Goal: Task Accomplishment & Management: Manage account settings

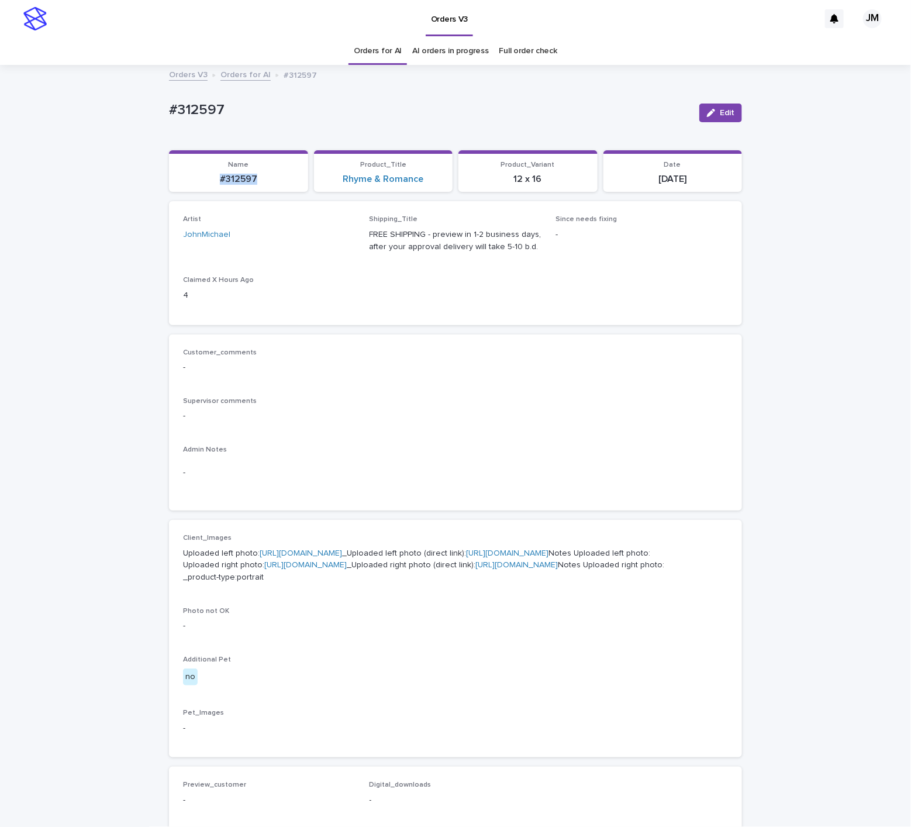
drag, startPoint x: 235, startPoint y: 170, endPoint x: 266, endPoint y: 176, distance: 31.0
click at [266, 176] on div "#312597" at bounding box center [238, 177] width 125 height 13
copy p "#312597"
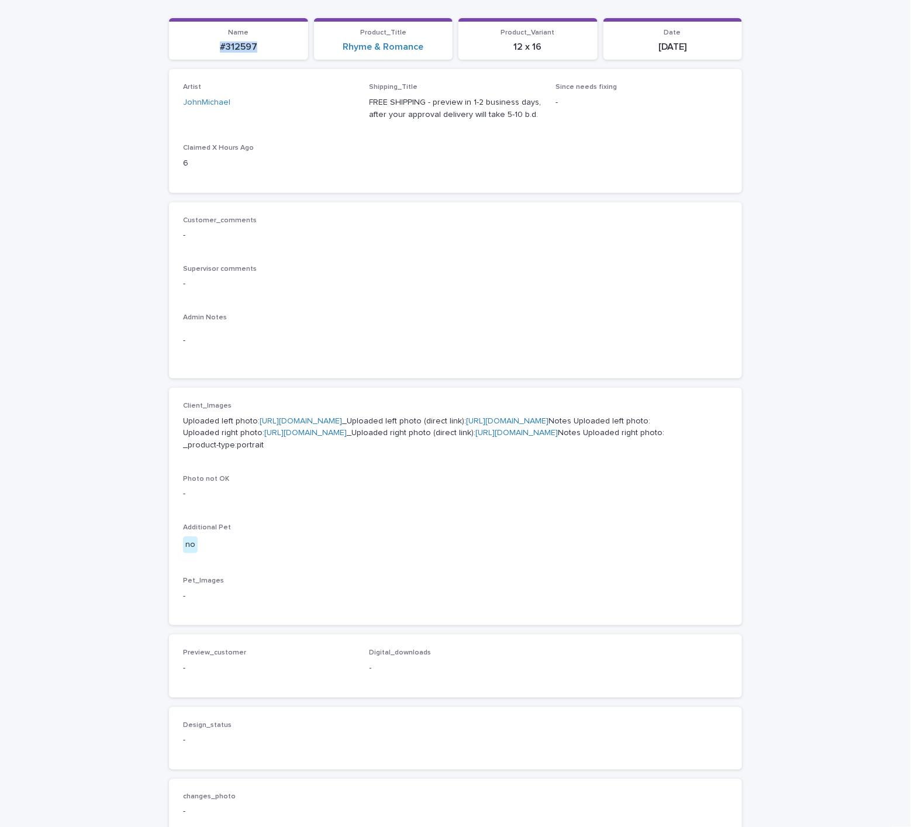
scroll to position [44, 0]
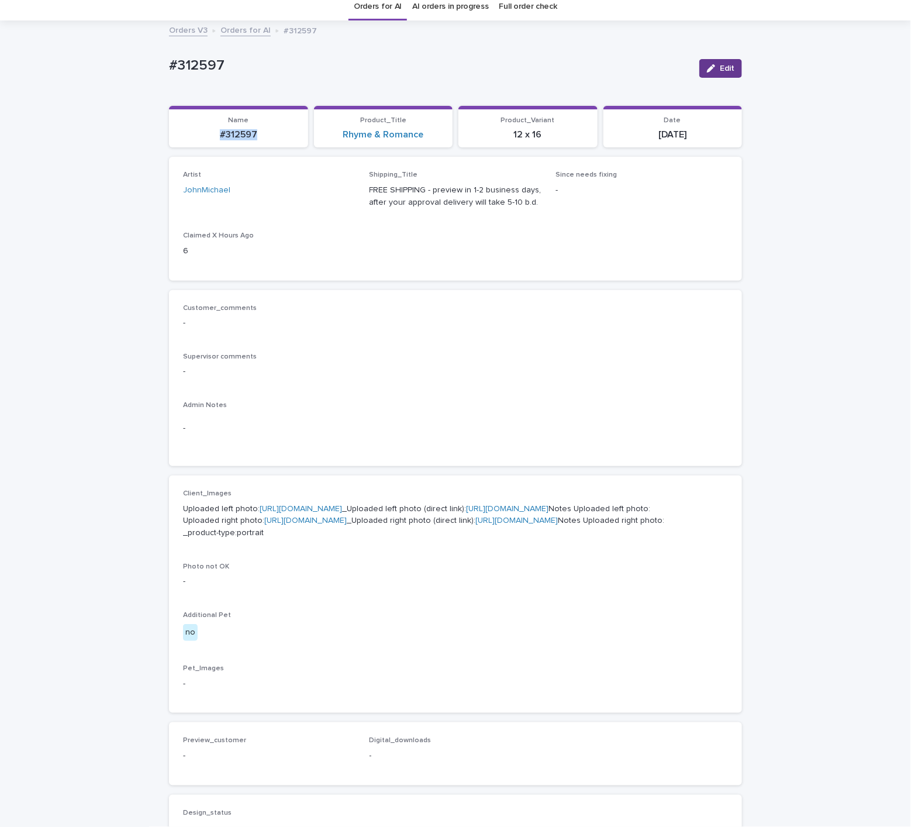
click at [720, 72] on span "Edit" at bounding box center [727, 68] width 15 height 8
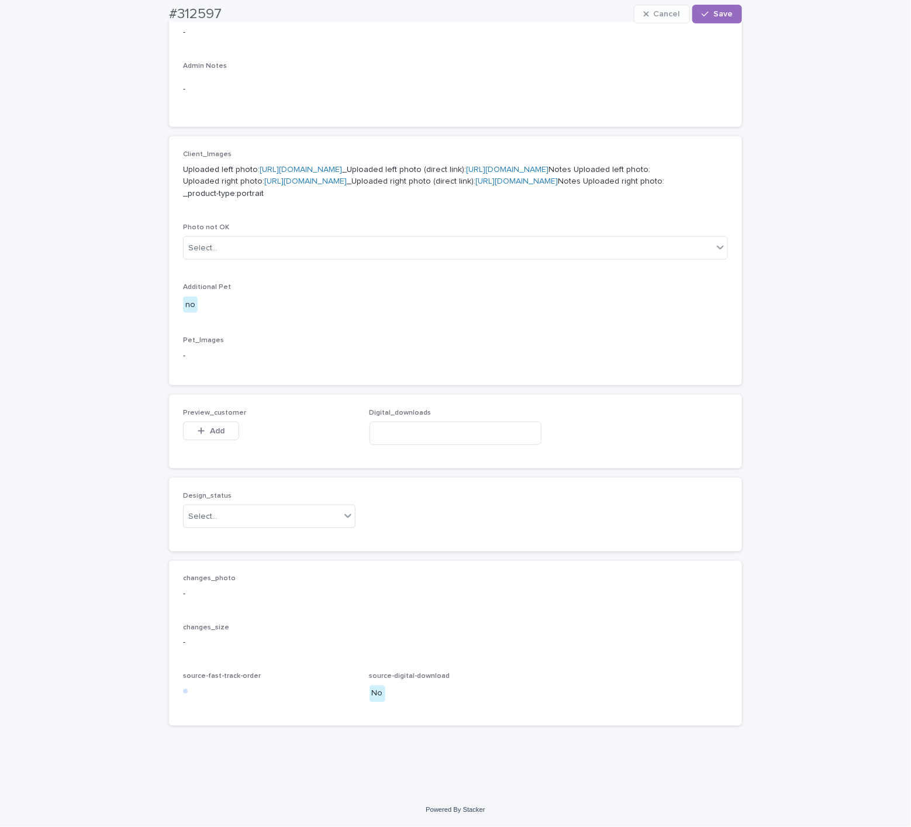
scroll to position [518, 0]
click at [198, 516] on div "Select..." at bounding box center [202, 517] width 29 height 12
click at [202, 534] on div "Uploaded" at bounding box center [262, 540] width 171 height 20
click at [228, 433] on button "Add" at bounding box center [211, 431] width 56 height 19
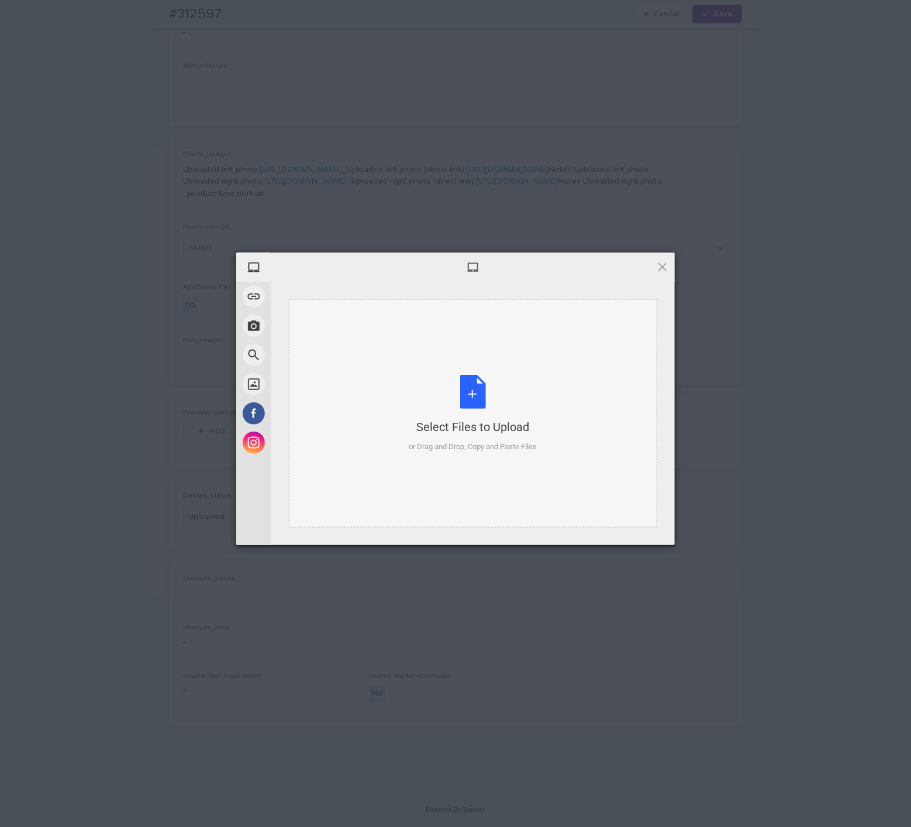
click at [541, 372] on div "Select Files to Upload or Drag and Drop, Copy and Paste Files" at bounding box center [473, 413] width 368 height 228
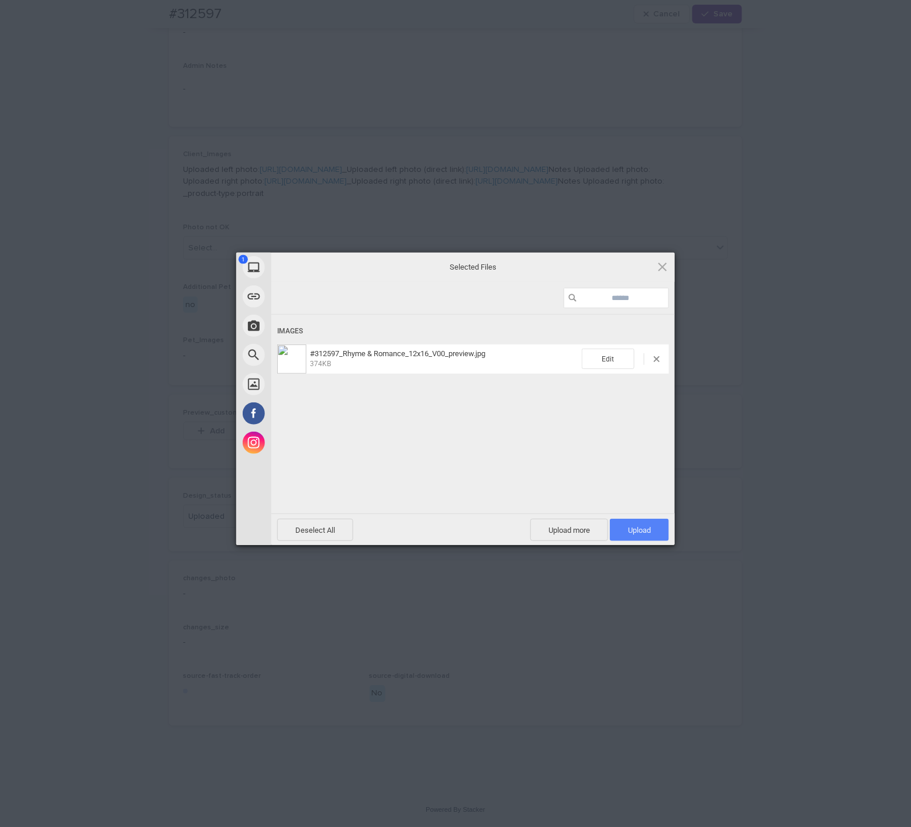
click at [618, 529] on span "Upload 1" at bounding box center [639, 530] width 59 height 22
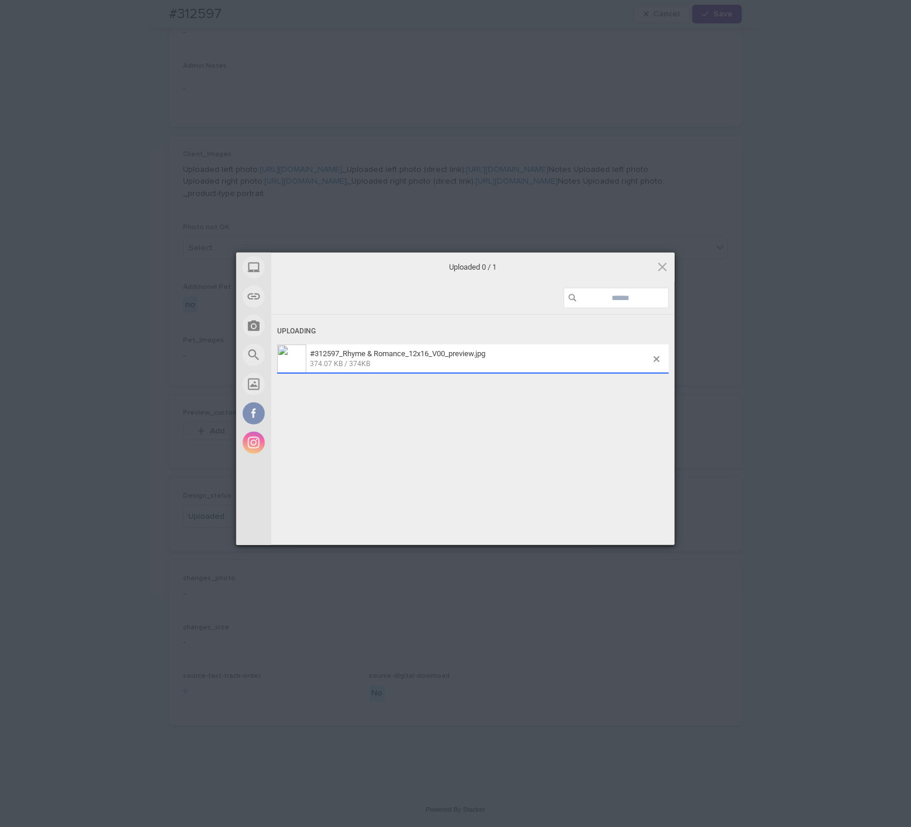
scroll to position [539, 0]
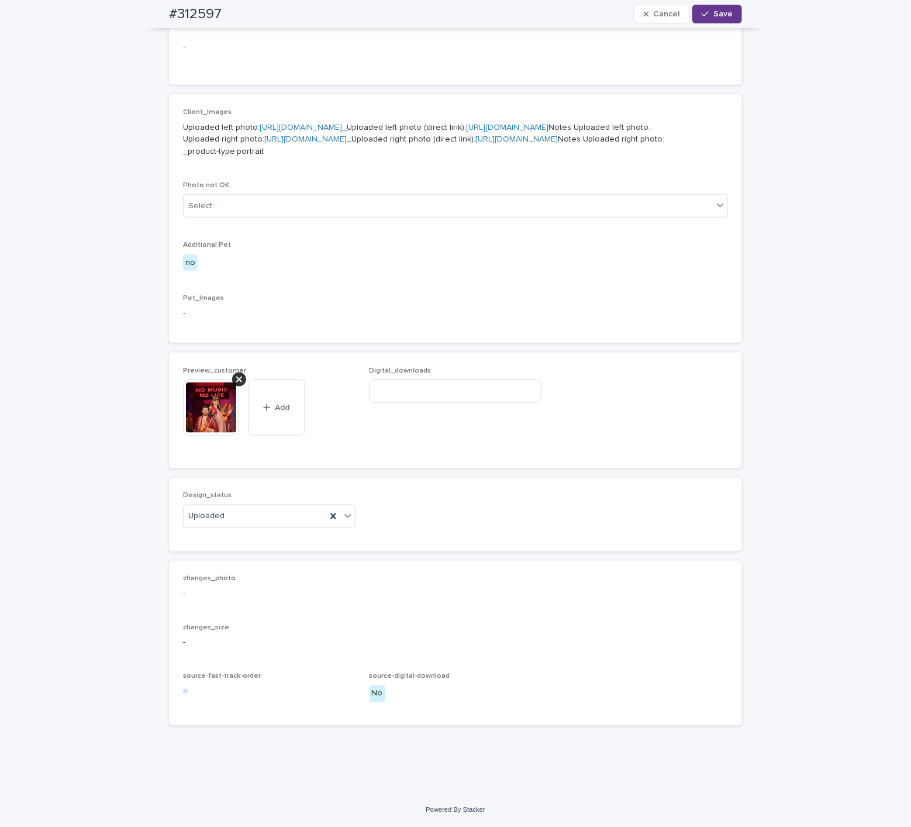
click at [714, 12] on span "Save" at bounding box center [723, 14] width 19 height 8
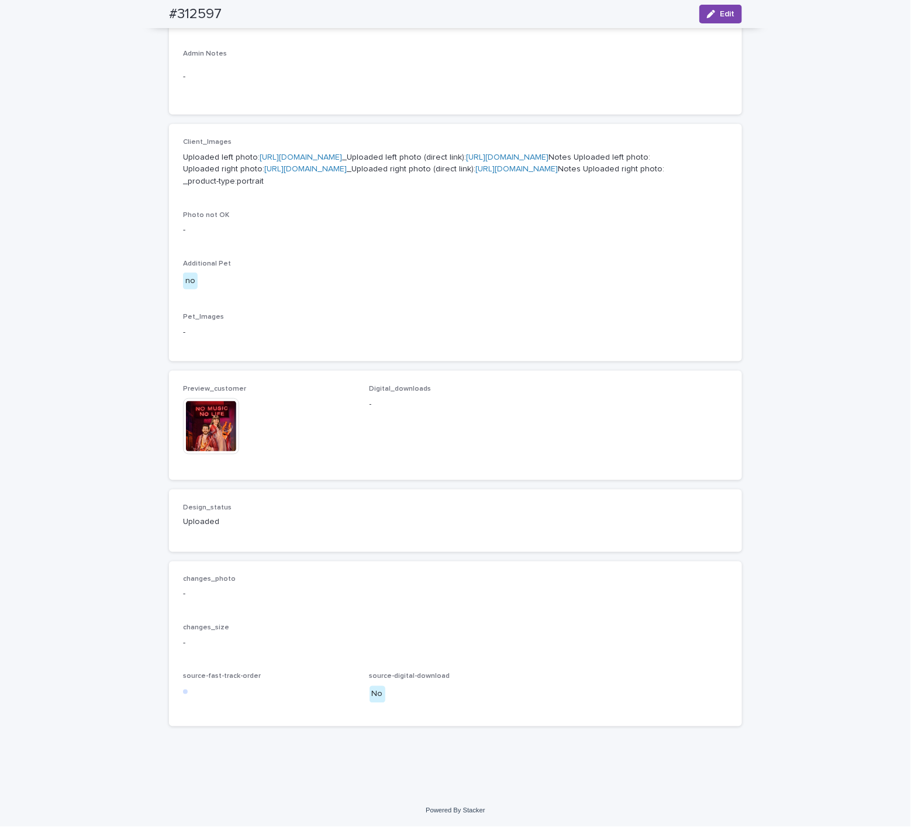
scroll to position [523, 0]
click at [216, 428] on img at bounding box center [211, 426] width 56 height 56
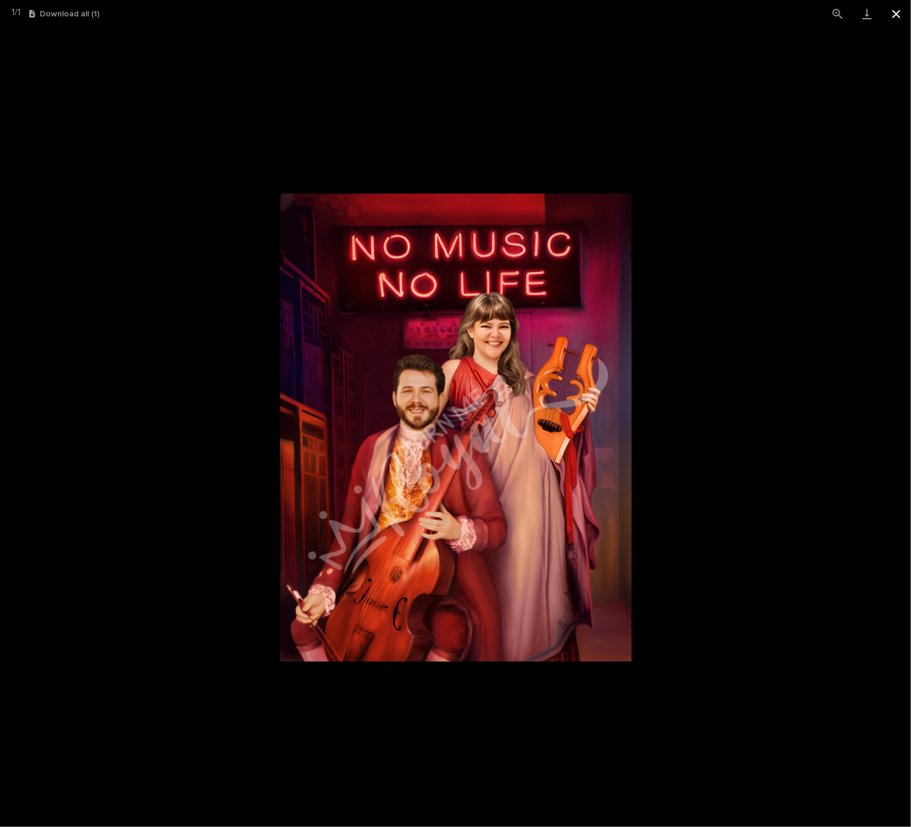
click at [898, 14] on button "Close gallery" at bounding box center [896, 13] width 29 height 27
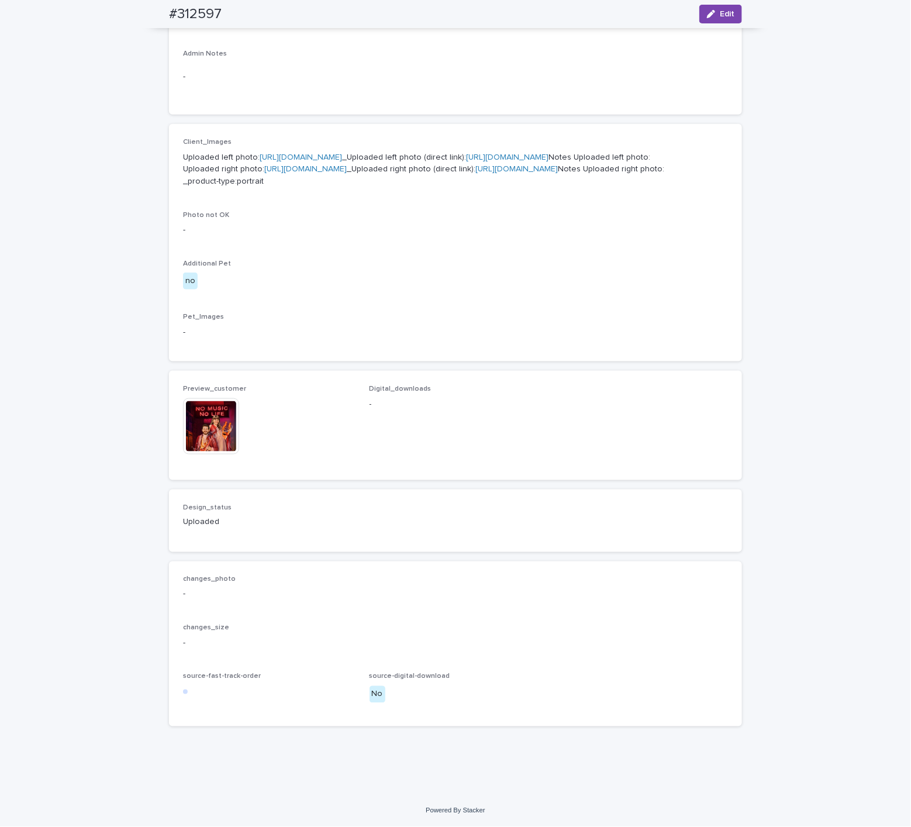
scroll to position [260, 0]
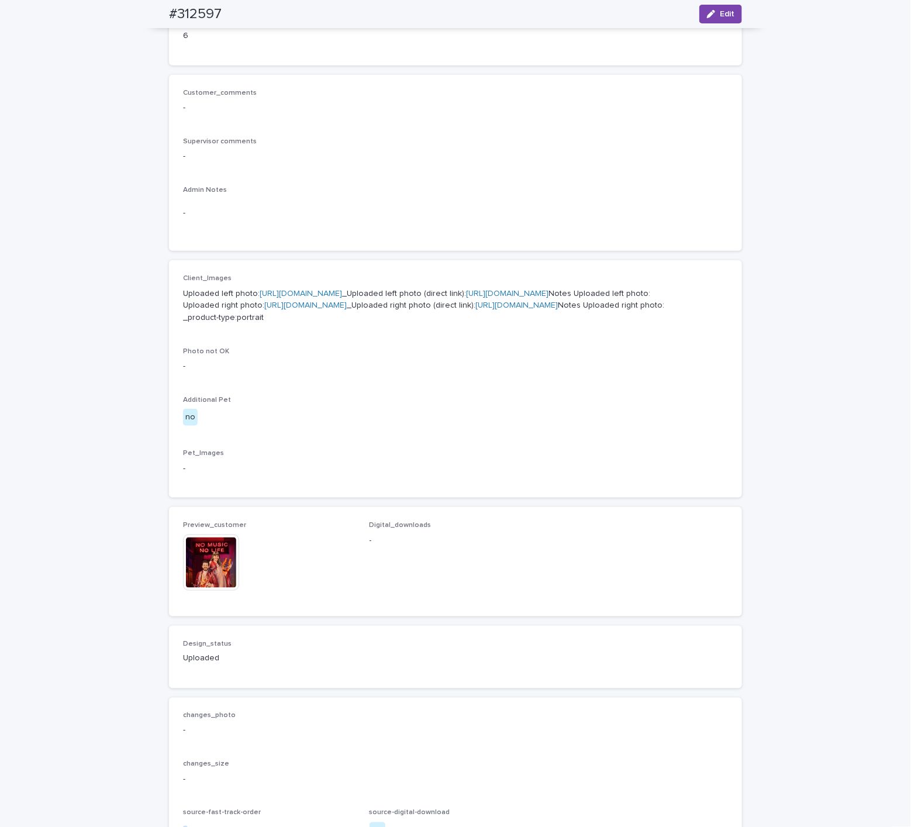
click at [466, 298] on link "https://files.getuploadkit.com/e11cfb23-3d37-4f5e-b252-d52a065c0f83/1c41068b-35…" at bounding box center [507, 294] width 82 height 8
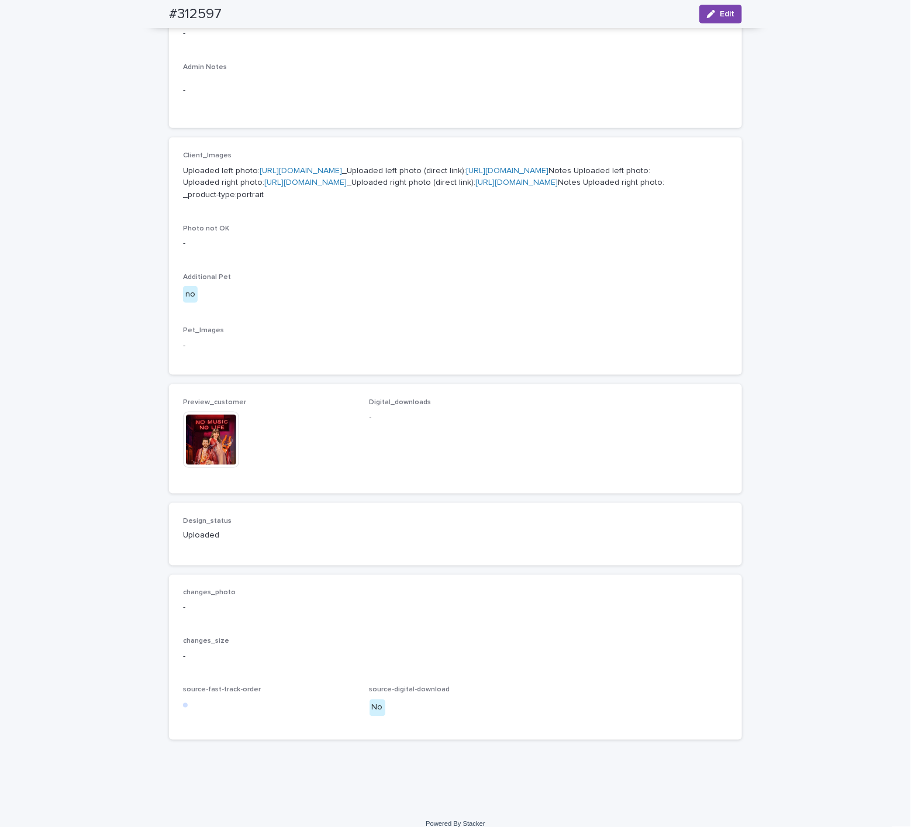
scroll to position [530, 0]
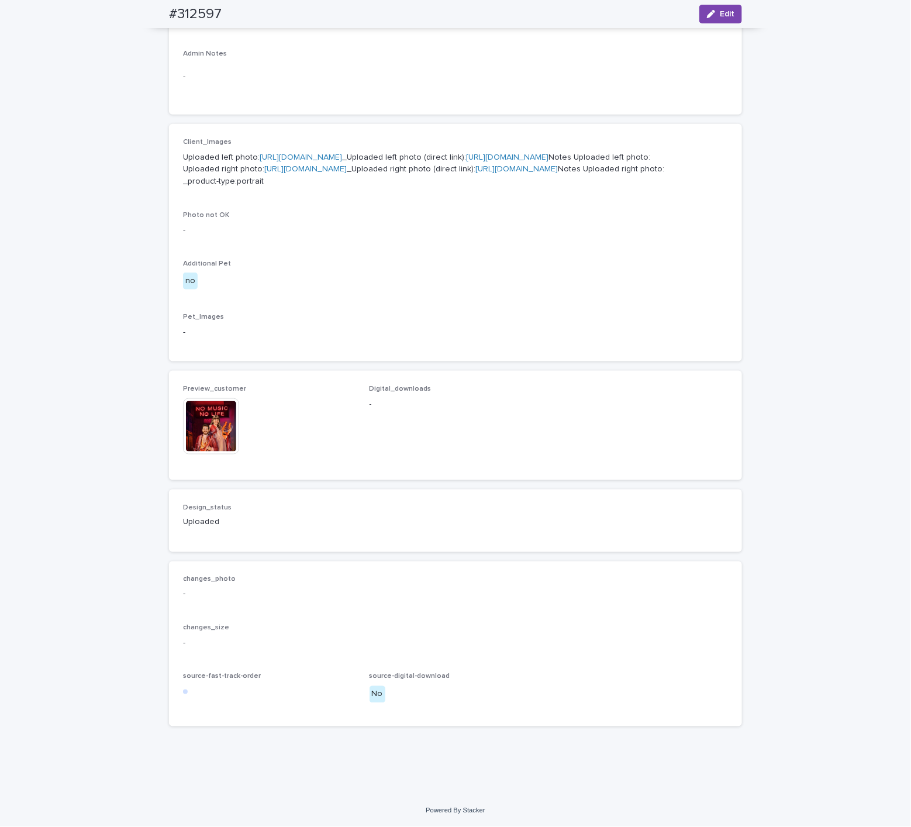
click at [201, 416] on img at bounding box center [211, 426] width 56 height 56
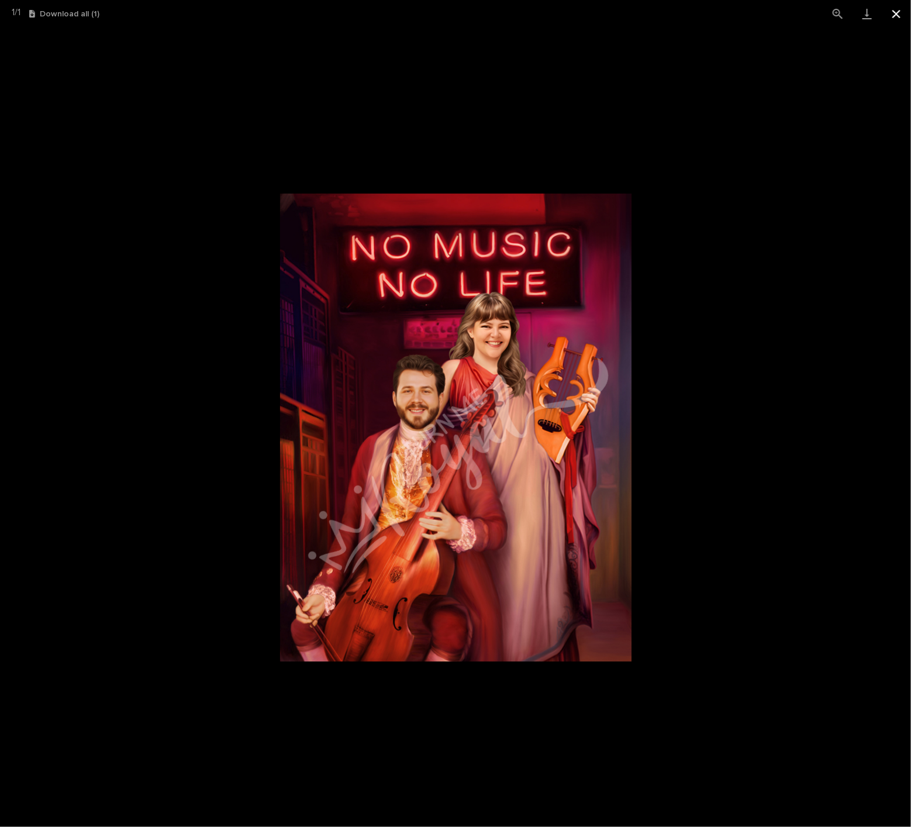
click at [892, 11] on button "Close gallery" at bounding box center [896, 13] width 29 height 27
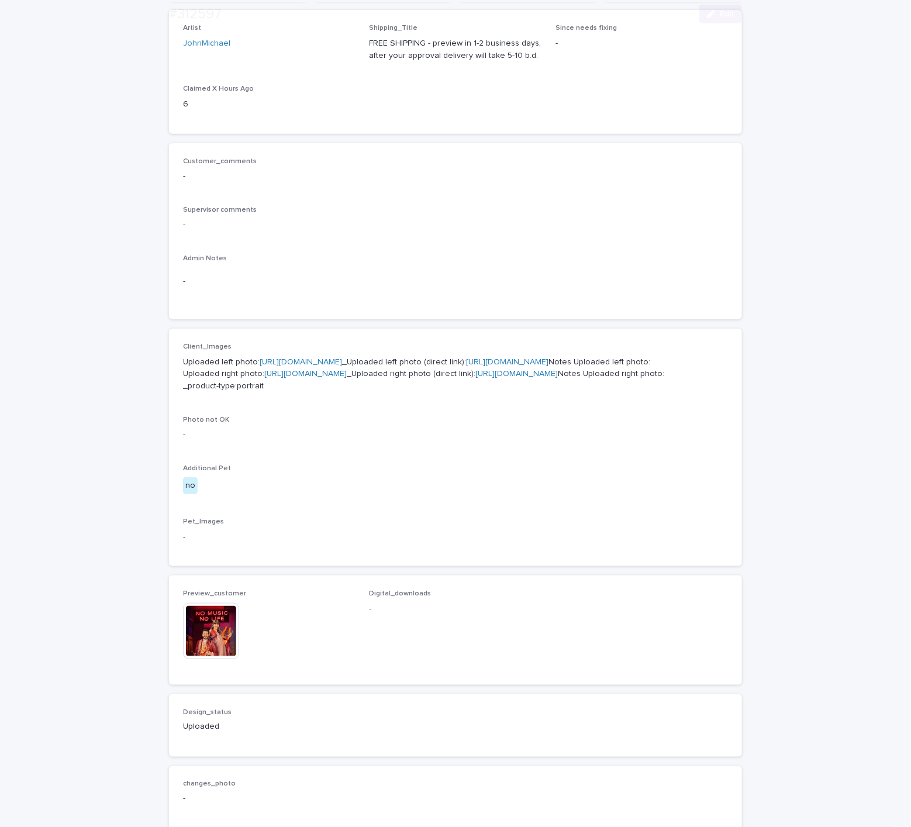
scroll to position [351, 0]
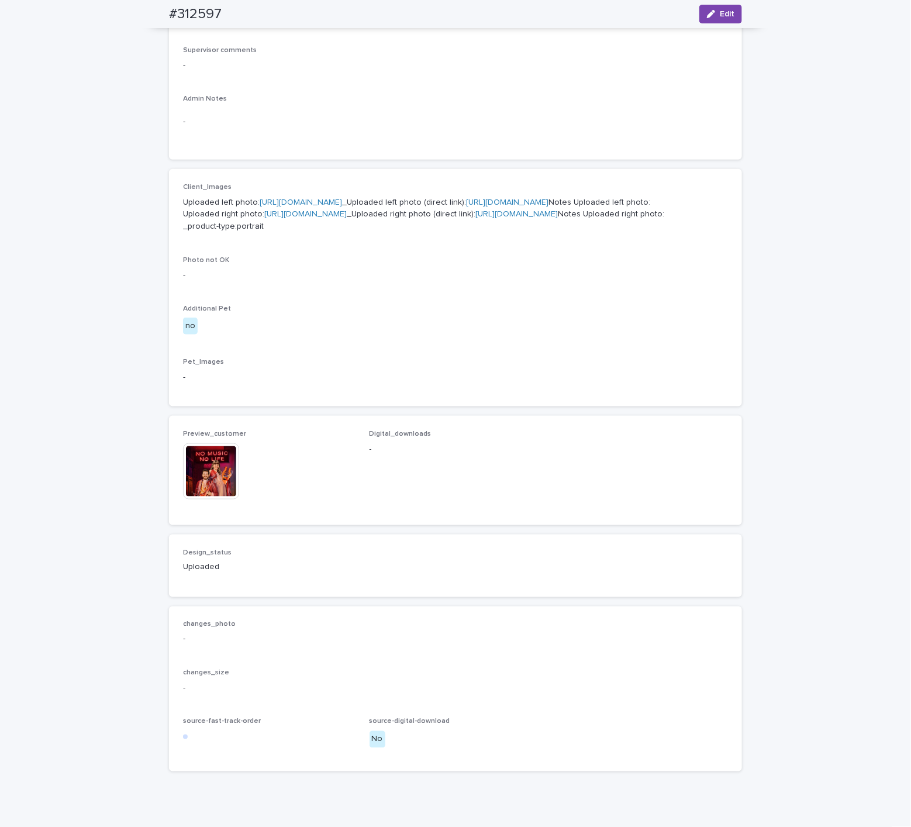
click at [466, 206] on link "https://files.getuploadkit.com/e11cfb23-3d37-4f5e-b252-d52a065c0f83/1c41068b-35…" at bounding box center [507, 202] width 82 height 8
click at [475, 218] on link "https://files.getuploadkit.com/e11cfb23-3d37-4f5e-b252-d52a065c0f83/4911b1c5-b3…" at bounding box center [516, 214] width 82 height 8
click at [227, 499] on img at bounding box center [211, 471] width 56 height 56
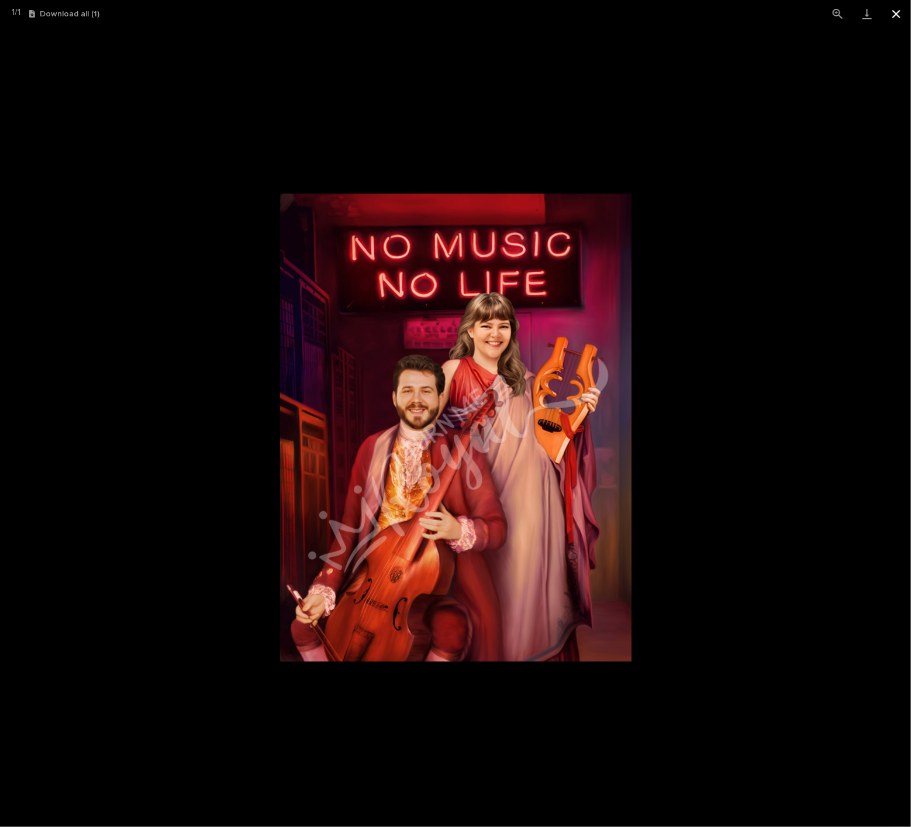
click at [899, 19] on button "Close gallery" at bounding box center [896, 13] width 29 height 27
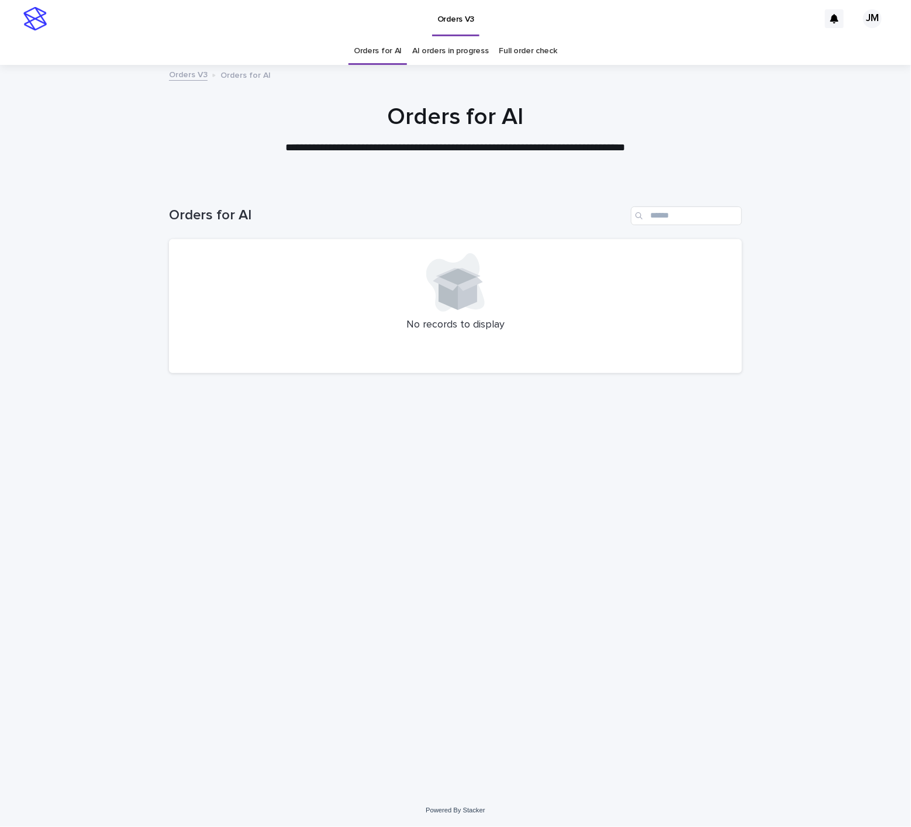
click at [446, 51] on link "AI orders in progress" at bounding box center [450, 50] width 77 height 27
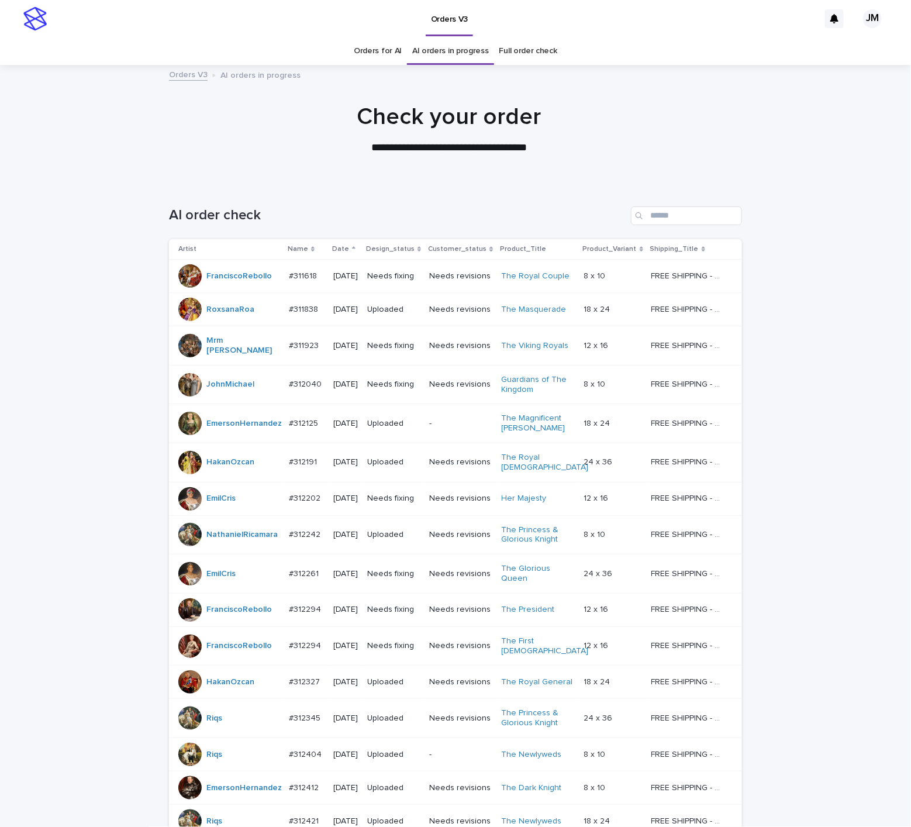
click at [390, 404] on td "Needs fixing" at bounding box center [394, 384] width 62 height 39
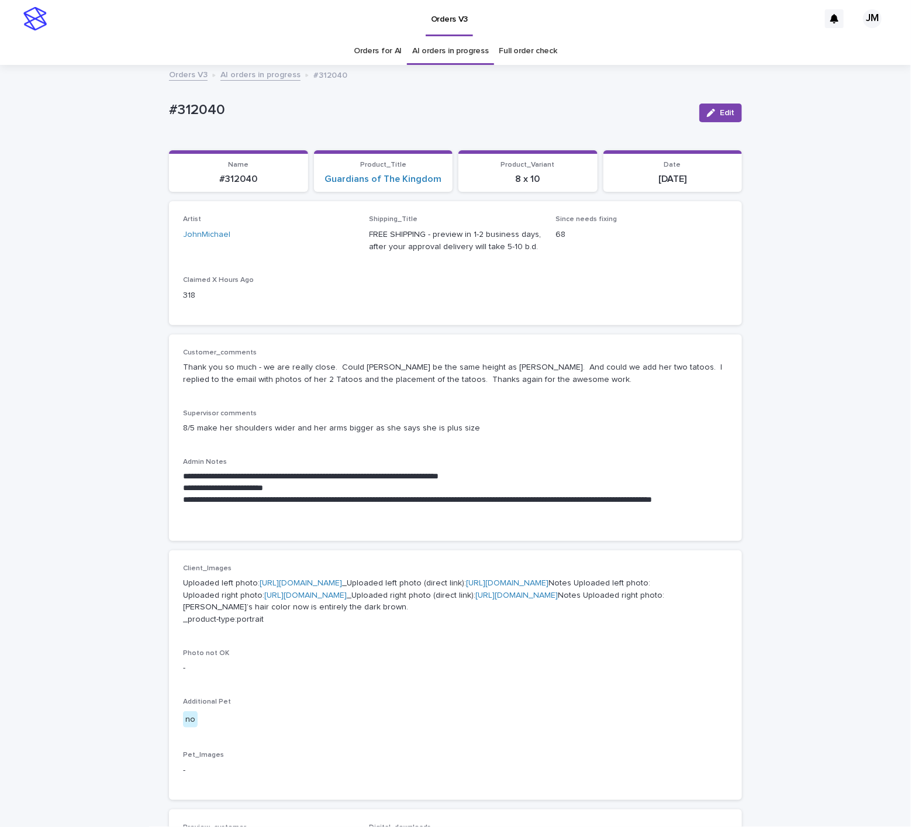
click at [436, 46] on link "AI orders in progress" at bounding box center [450, 50] width 77 height 27
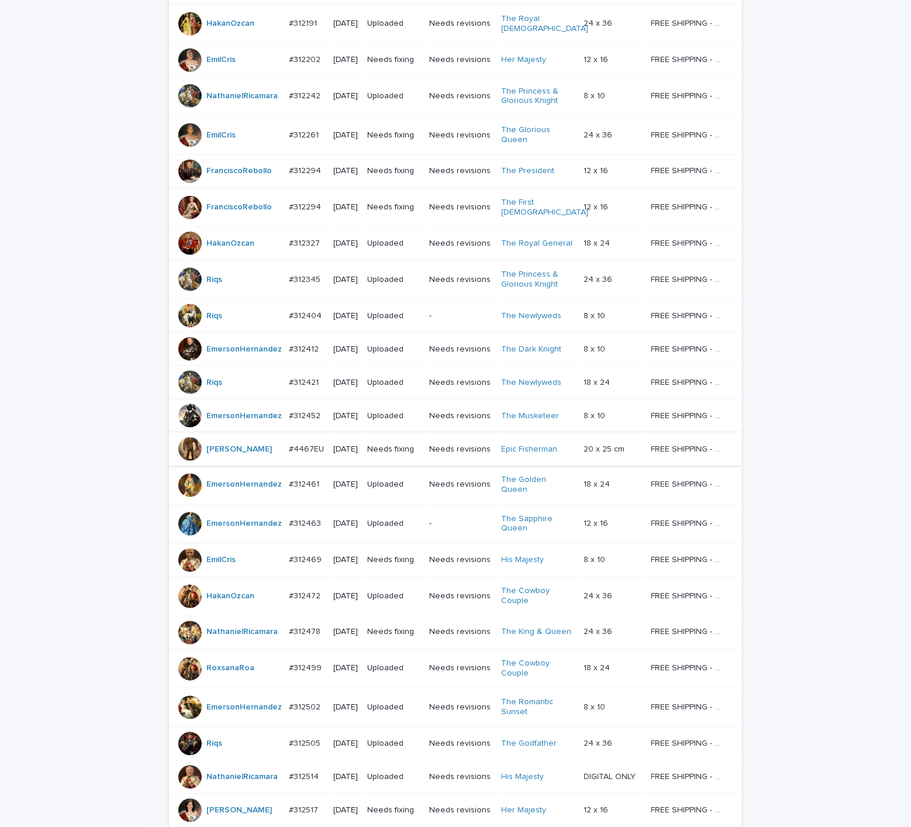
scroll to position [686, 0]
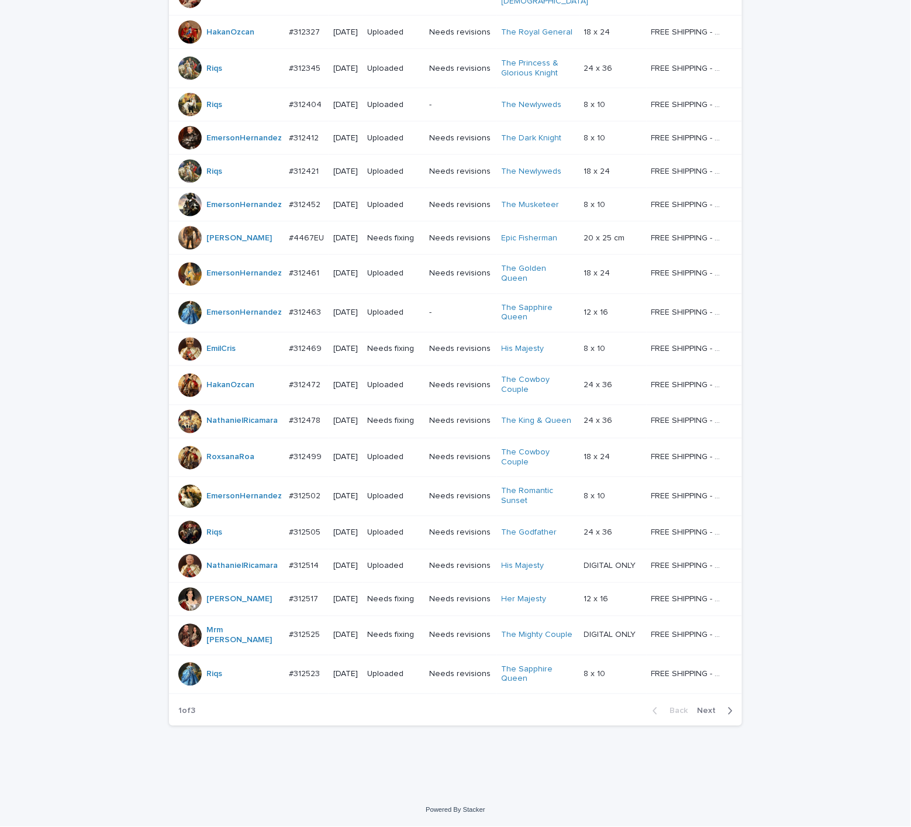
click at [706, 714] on span "Next" at bounding box center [710, 711] width 26 height 8
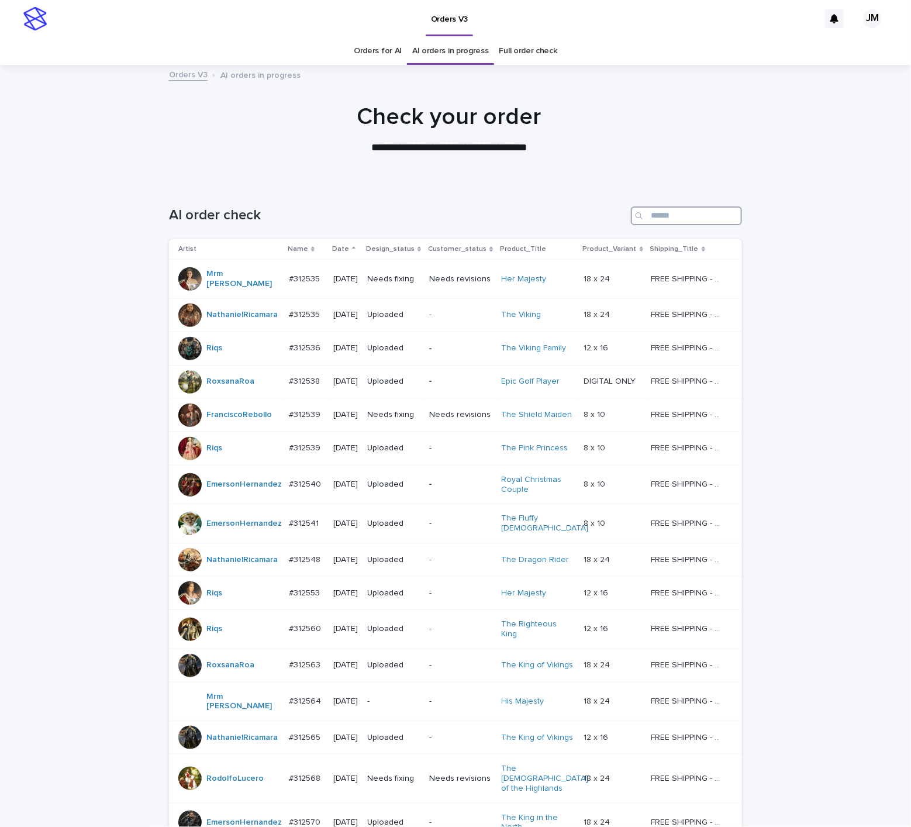
click at [674, 209] on input "Search" at bounding box center [686, 215] width 111 height 19
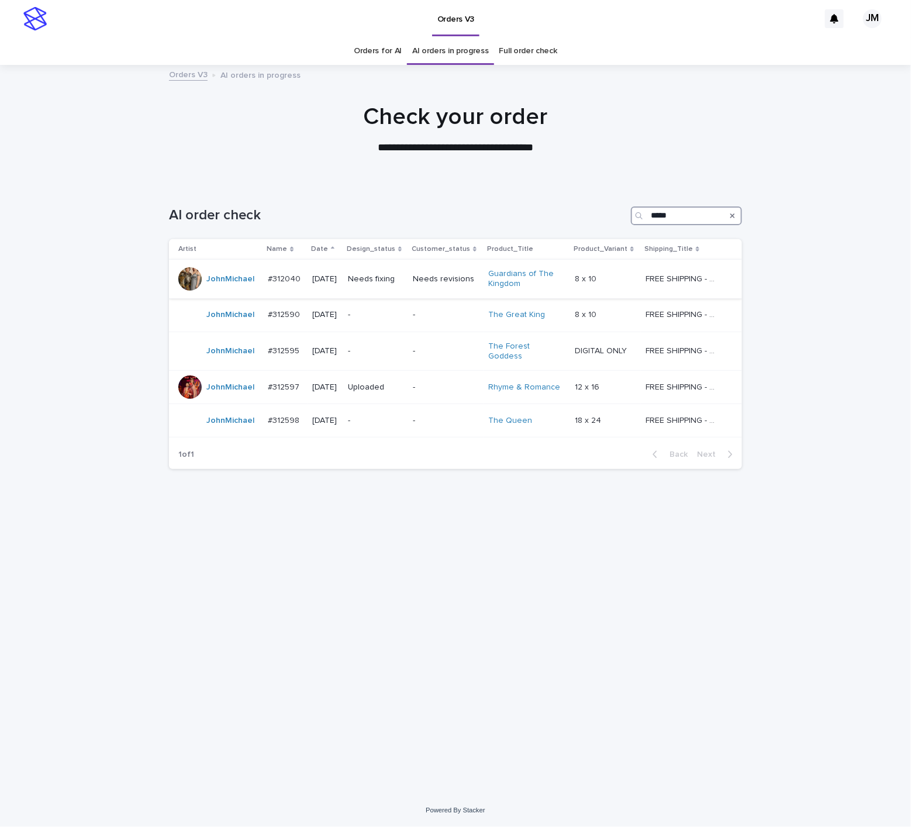
type input "*****"
click at [404, 286] on div "Needs fixing" at bounding box center [376, 279] width 56 height 19
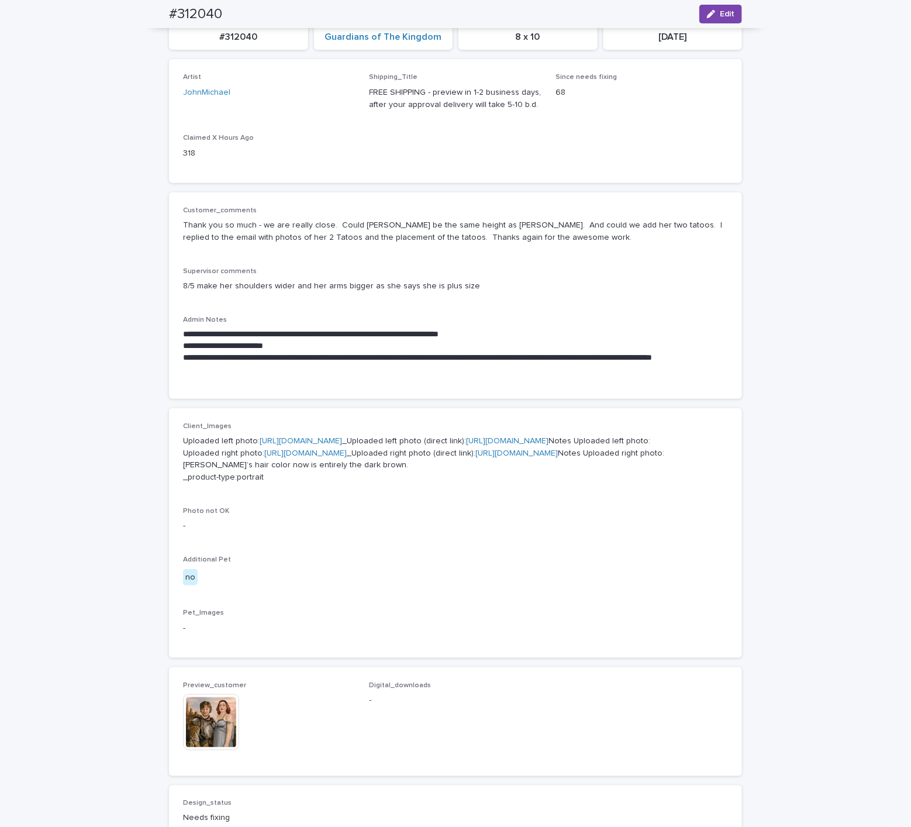
scroll to position [37, 0]
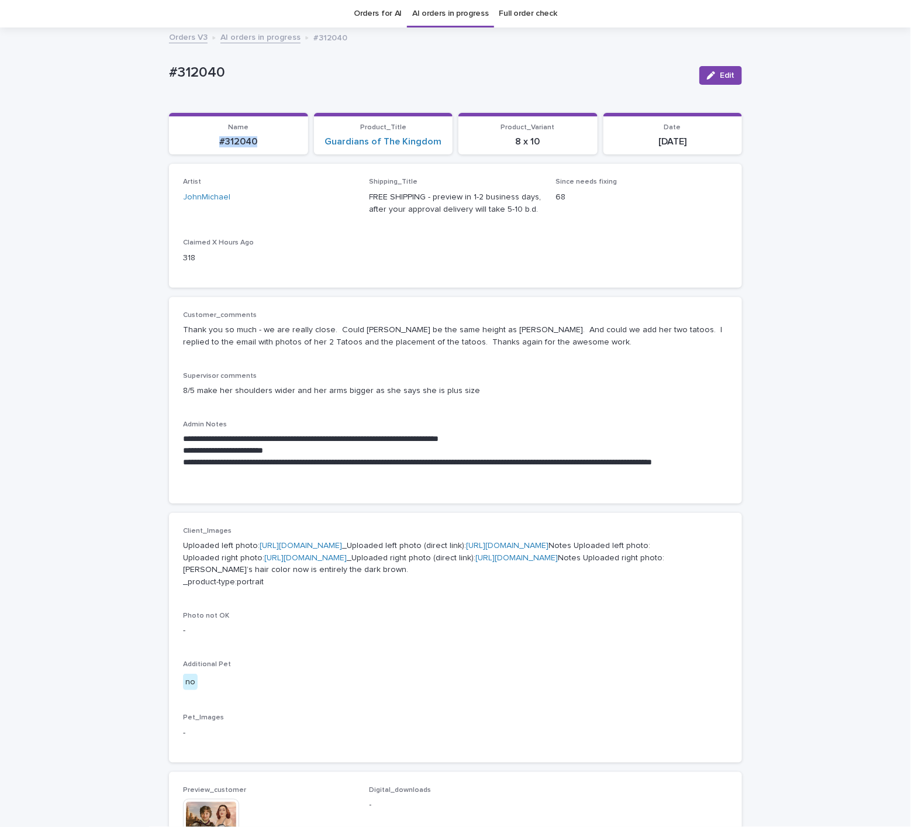
drag, startPoint x: 213, startPoint y: 142, endPoint x: 244, endPoint y: 140, distance: 31.6
click at [260, 147] on p "#312040" at bounding box center [238, 141] width 125 height 11
copy p "#312040"
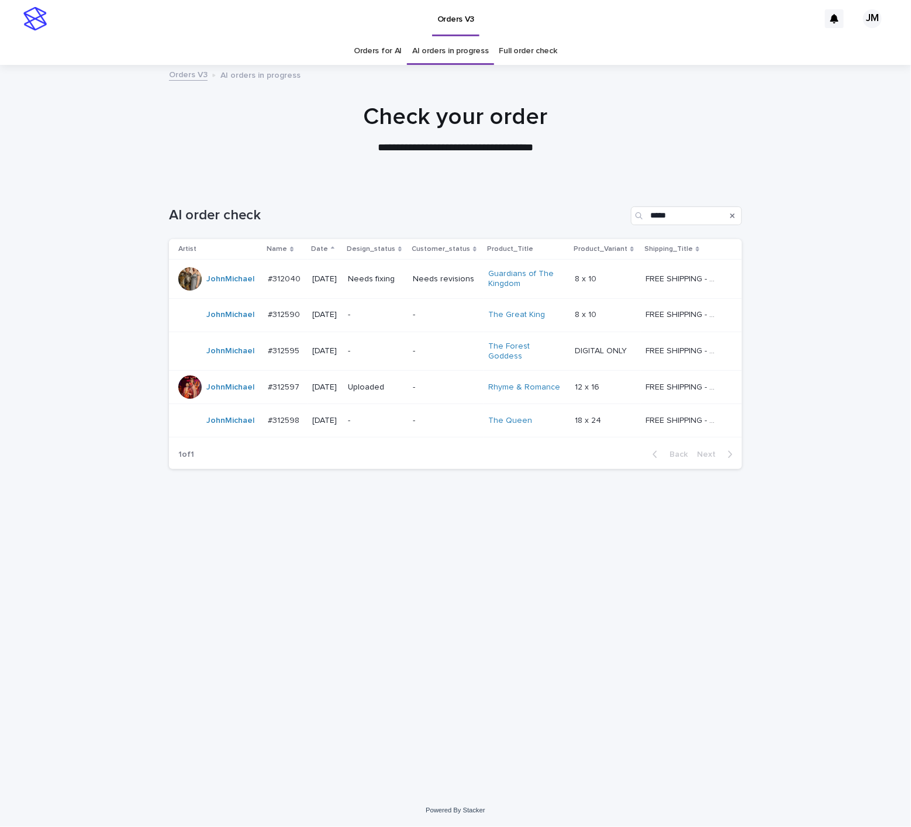
click at [376, 311] on p "-" at bounding box center [376, 315] width 56 height 10
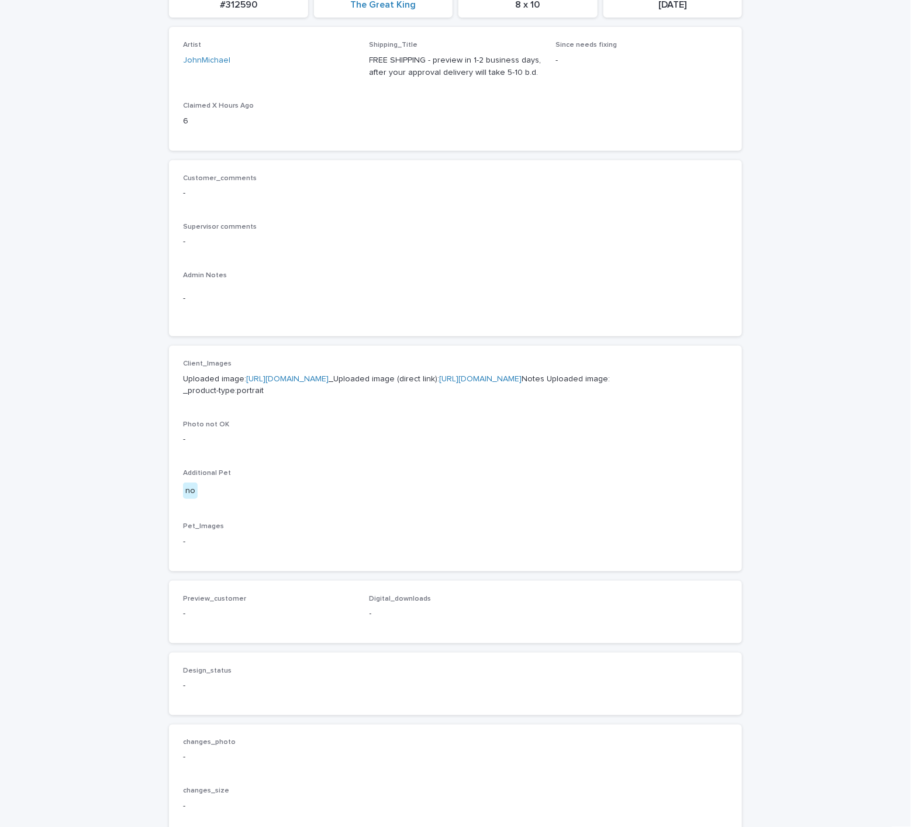
scroll to position [175, 0]
click at [439, 382] on link "https://files.getuploadkit.com/e11cfb23-3d37-4f5e-b252-d52a065c0f83/9cecd149-74…" at bounding box center [480, 378] width 82 height 8
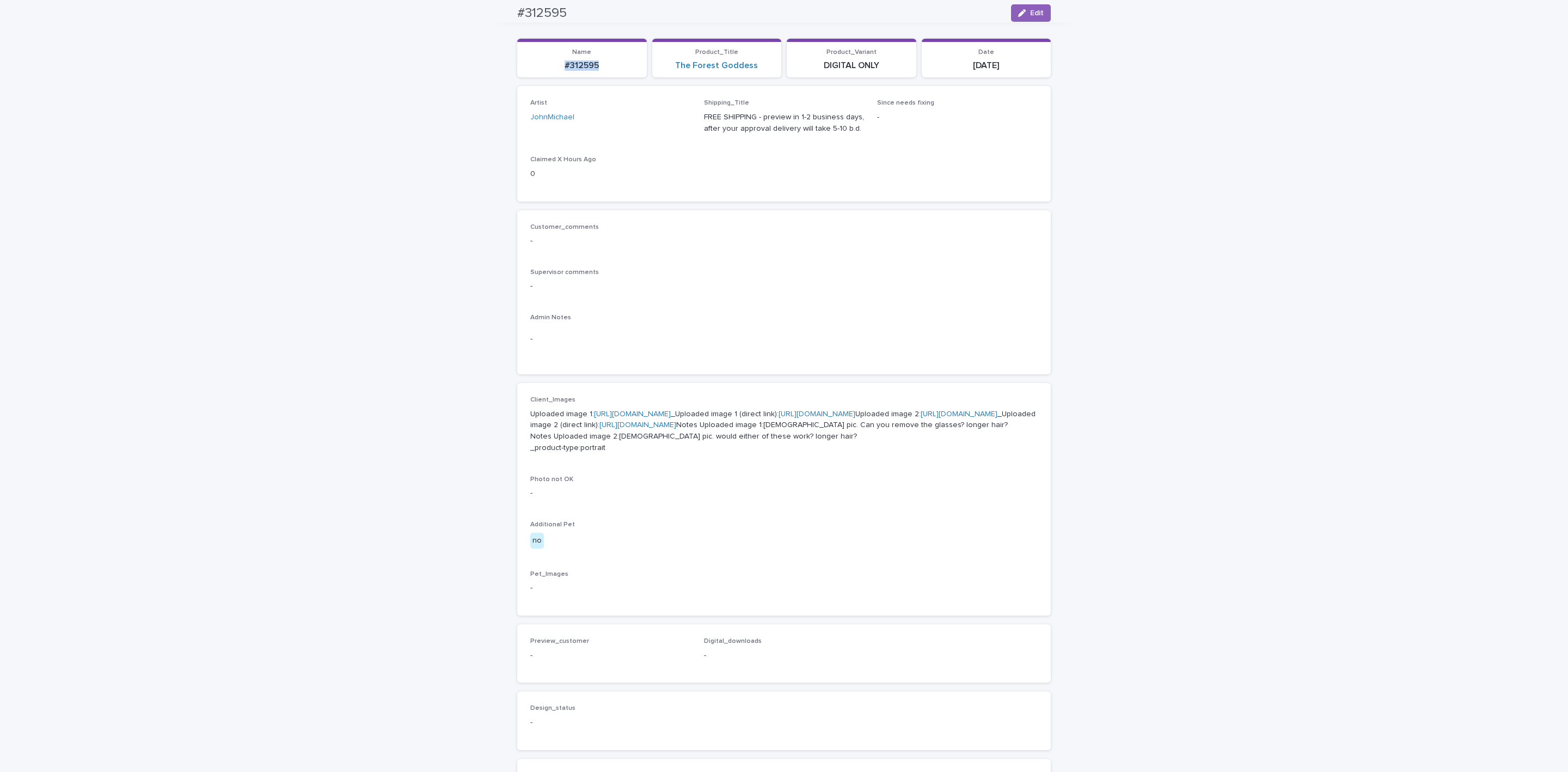
scroll to position [82, 0]
